Goal: Find specific page/section: Find specific page/section

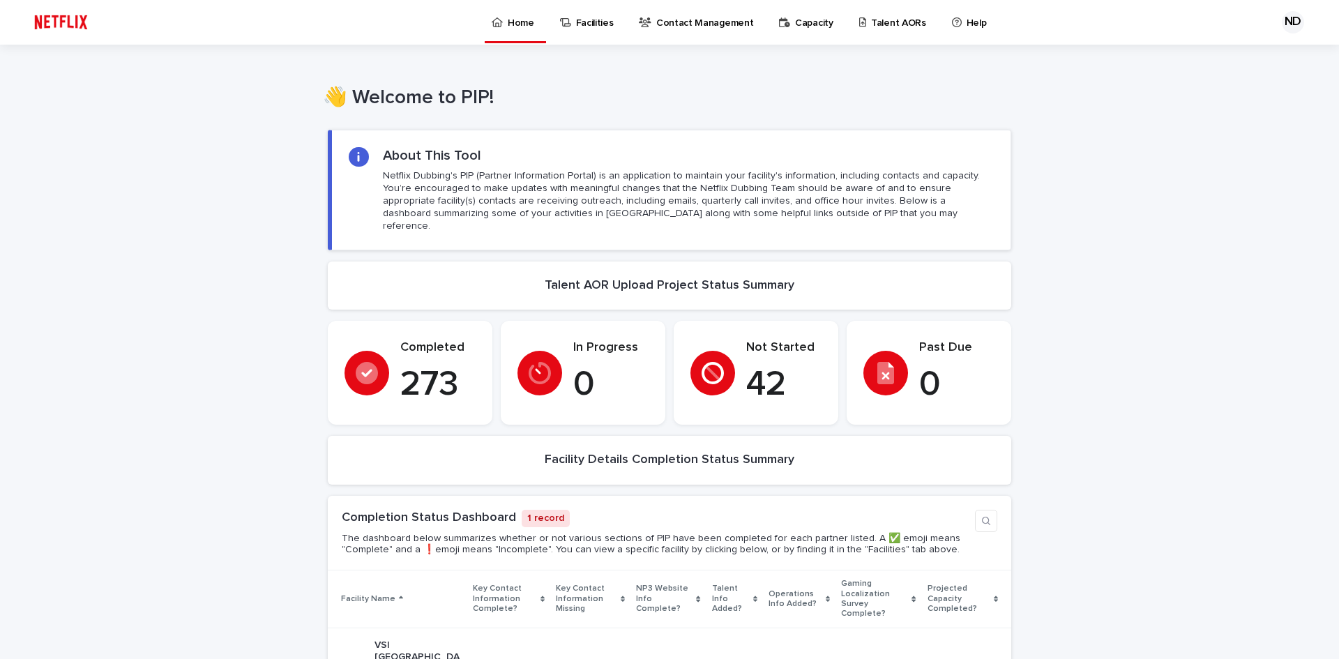
click at [871, 27] on p "Talent AORs" at bounding box center [898, 14] width 55 height 29
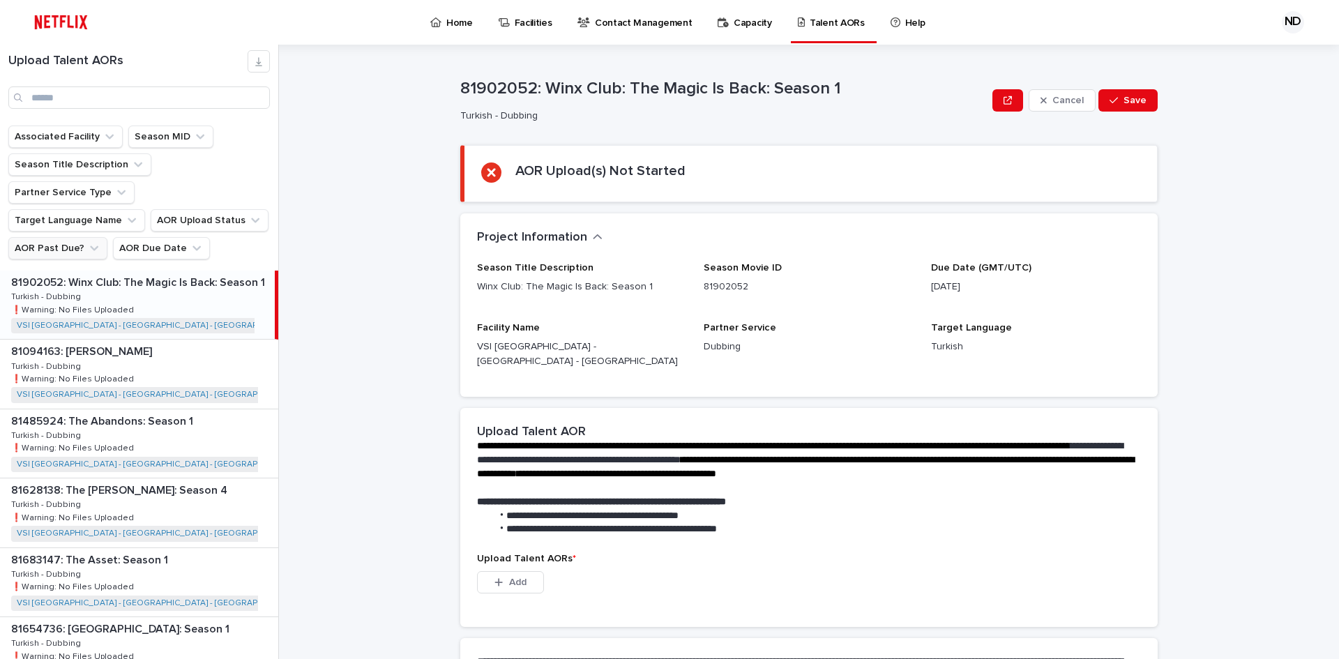
click at [75, 237] on button "AOR Past Due?" at bounding box center [57, 248] width 99 height 22
click at [66, 273] on div "is checked" at bounding box center [103, 282] width 179 height 22
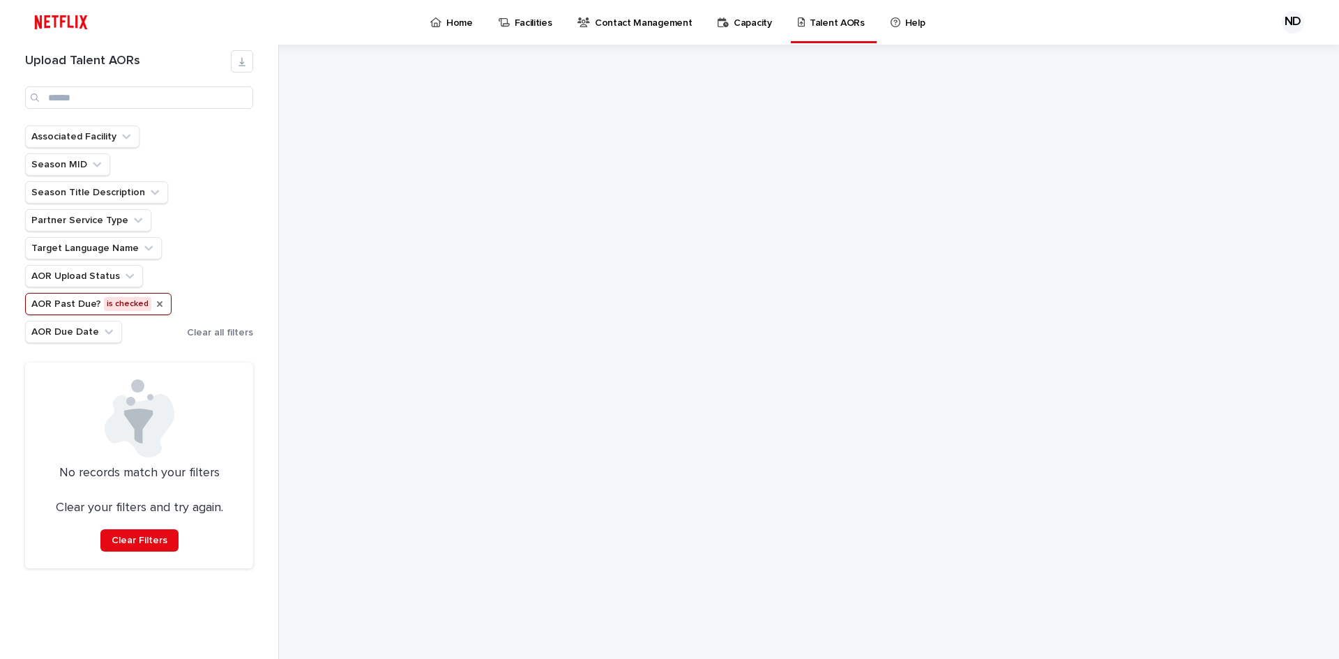
click at [157, 306] on icon "AOR Past Due?" at bounding box center [160, 304] width 6 height 6
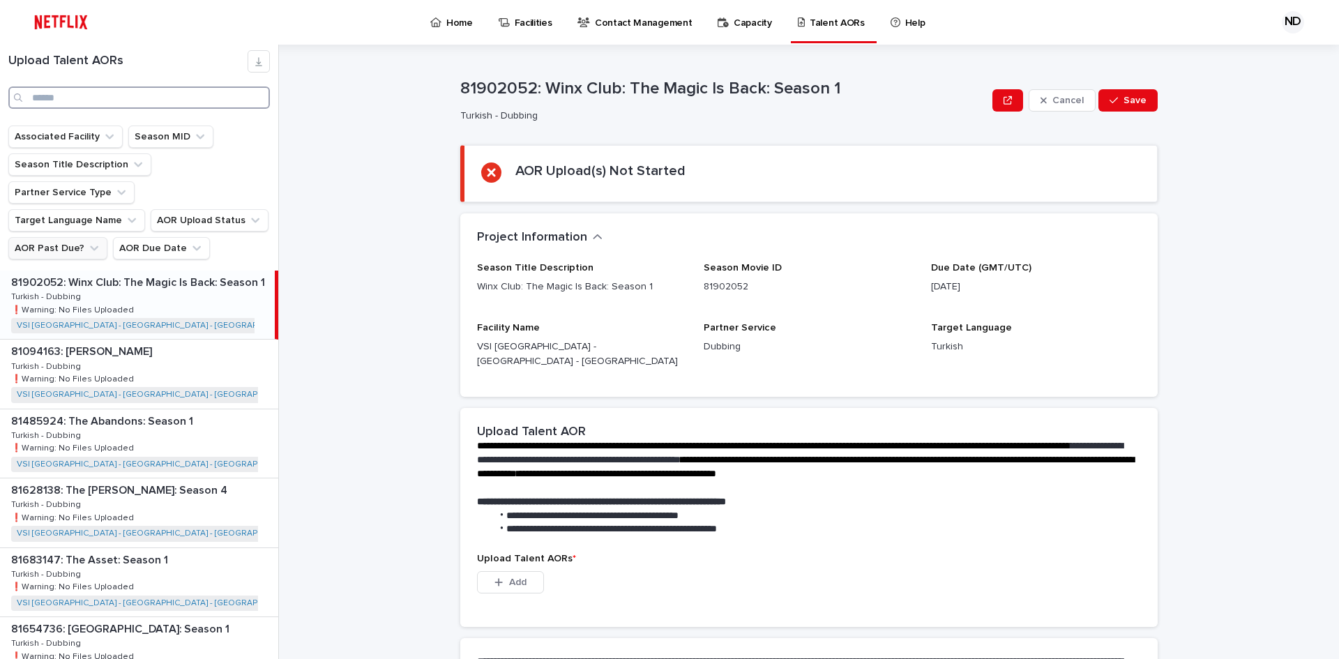
click at [83, 102] on input "Search" at bounding box center [139, 97] width 262 height 22
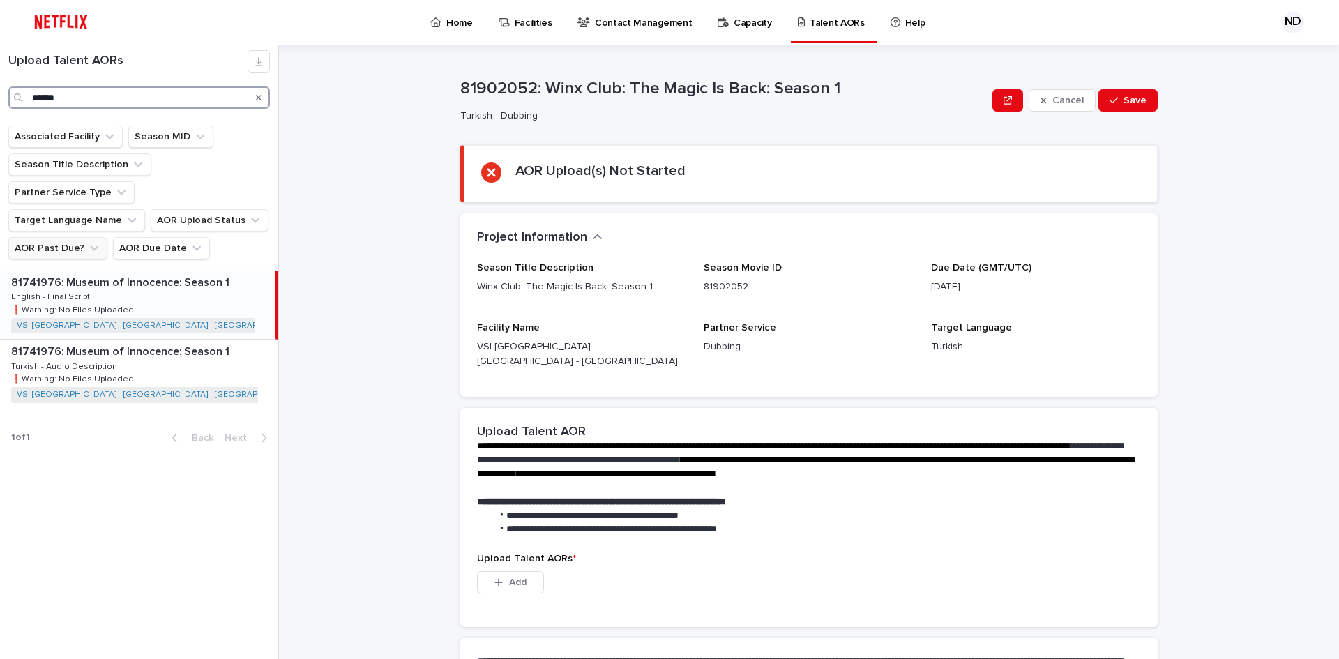
type input "******"
click at [146, 271] on div "81741976: Museum of Innocence: Season 1 81741976: Museum of Innocence: Season 1…" at bounding box center [137, 305] width 275 height 68
click at [170, 342] on p "81741976: Museum of Innocence: Season 1" at bounding box center [121, 350] width 221 height 16
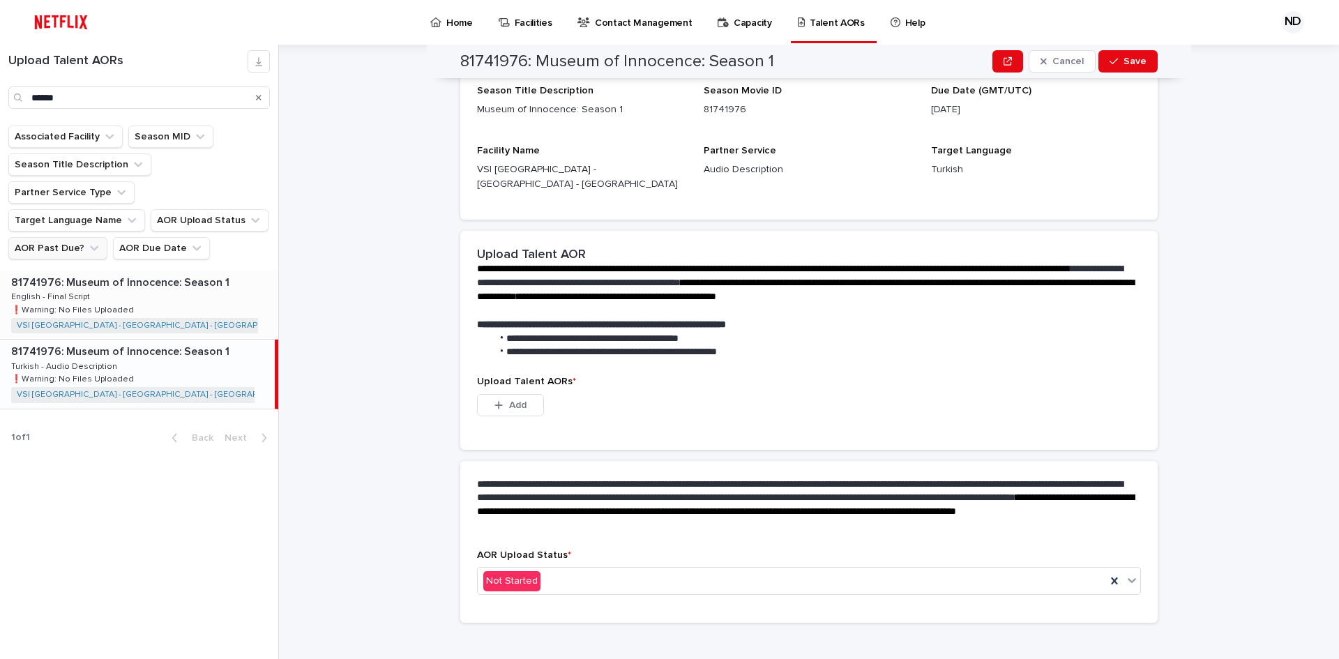
click at [164, 280] on div "81741976: Museum of Innocence: Season 1 81741976: Museum of Innocence: Season 1…" at bounding box center [139, 305] width 278 height 68
click at [204, 353] on div "81741976: Museum of Innocence: Season 1 81741976: Museum of Innocence: Season 1…" at bounding box center [139, 374] width 278 height 68
click at [195, 292] on div "81741976: Museum of Innocence: Season 1 81741976: Museum of Innocence: Season 1…" at bounding box center [139, 305] width 278 height 68
